Goal: Check status: Check status

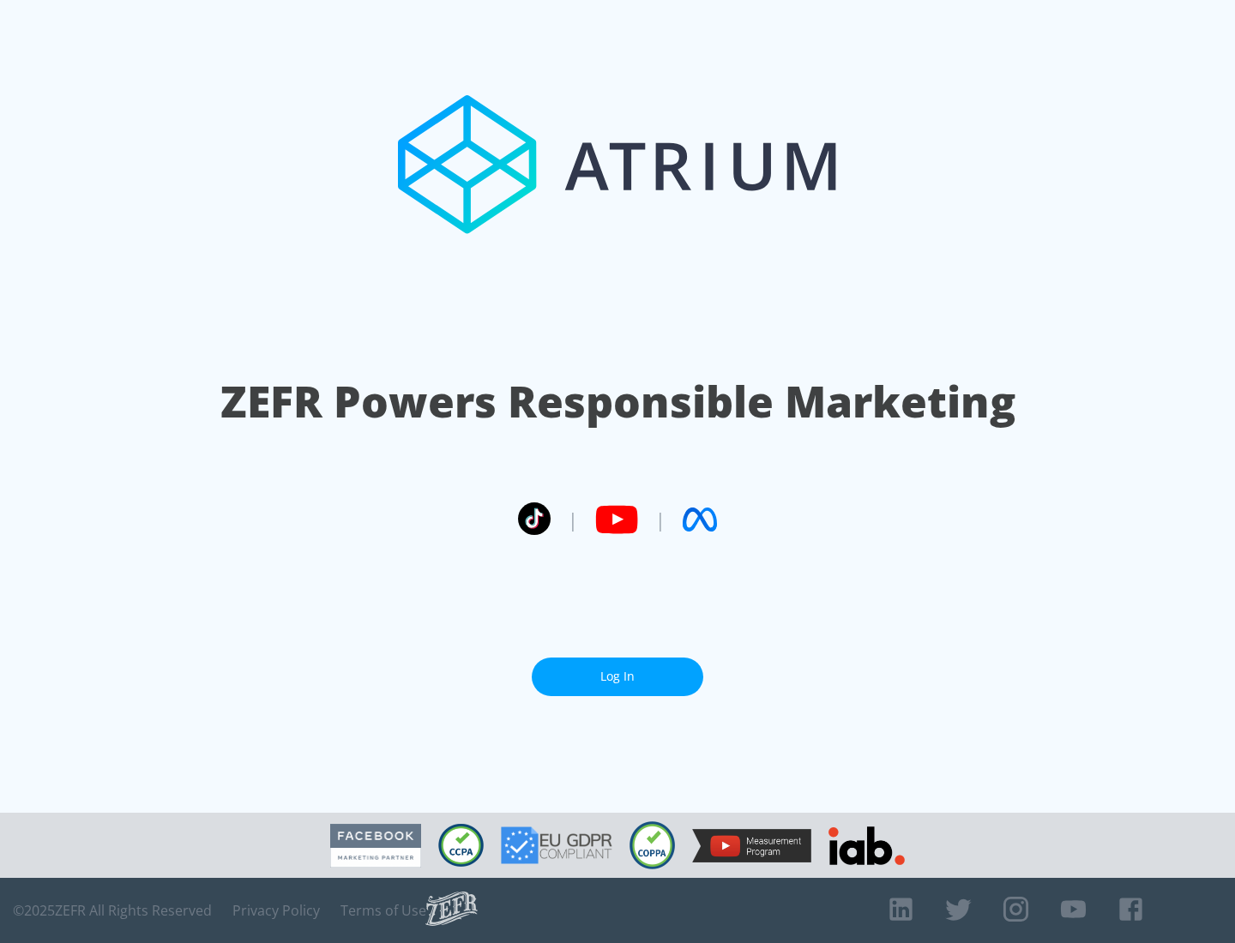
click at [617, 670] on link "Log In" at bounding box center [617, 677] width 171 height 39
